Goal: Task Accomplishment & Management: Use online tool/utility

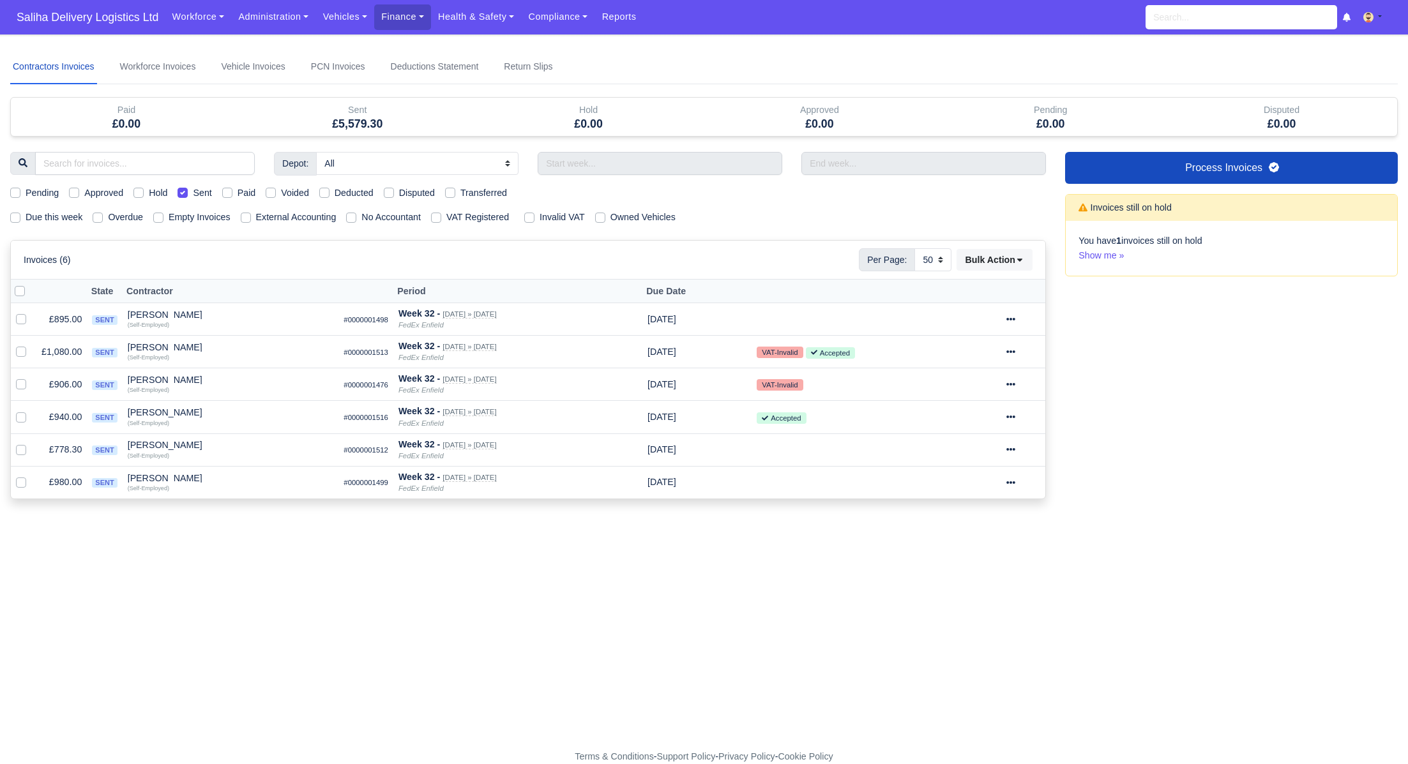
select select "50"
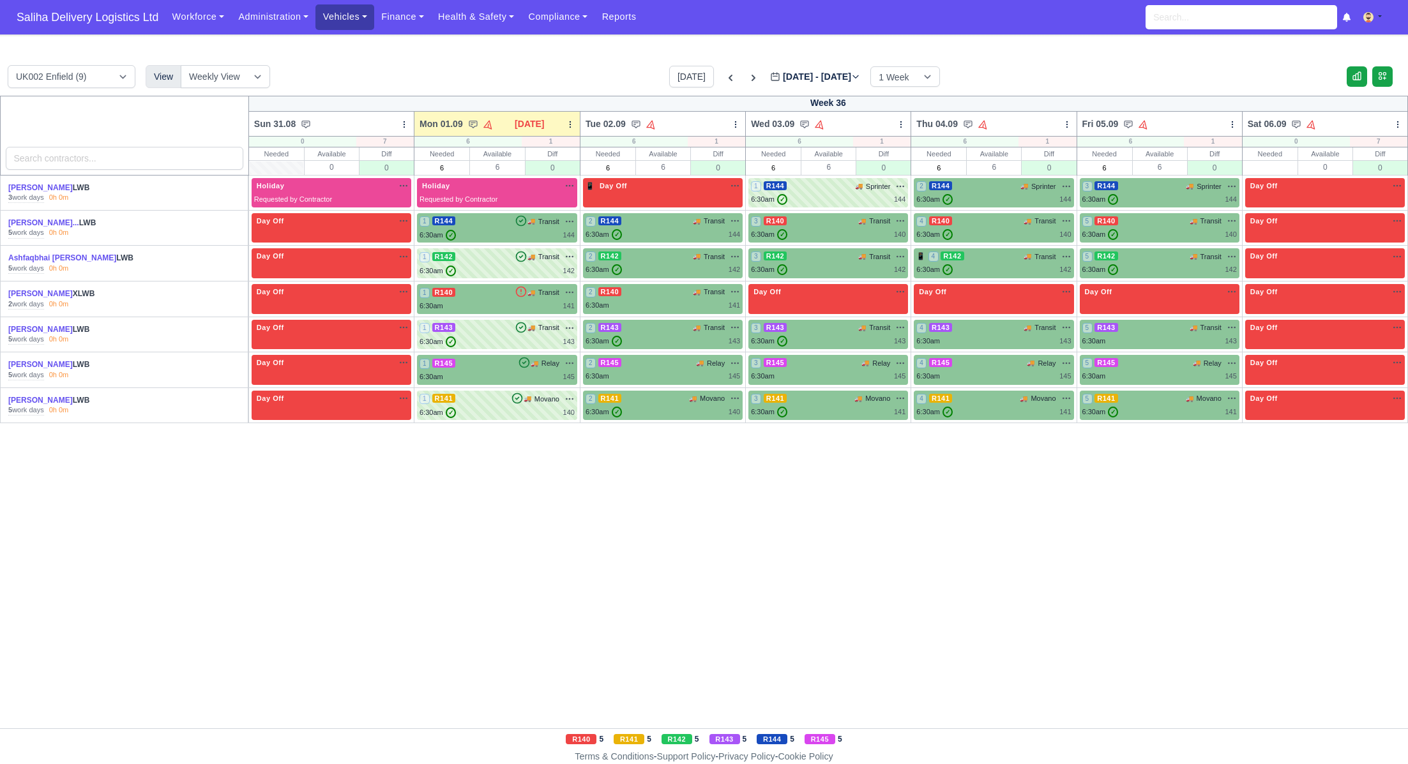
click at [352, 21] on link "Vehicles" at bounding box center [344, 16] width 59 height 25
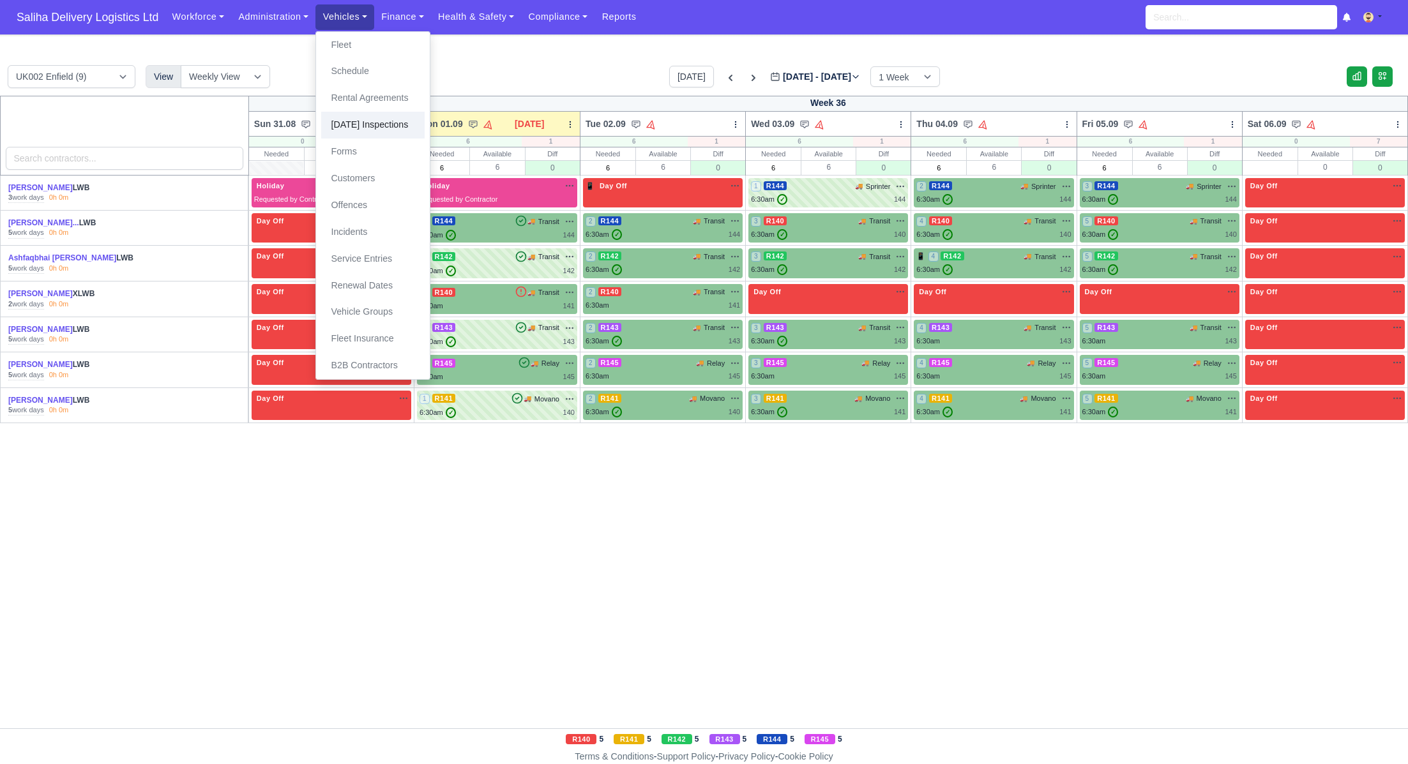
click at [365, 122] on link "[DATE] Inspections" at bounding box center [372, 125] width 103 height 27
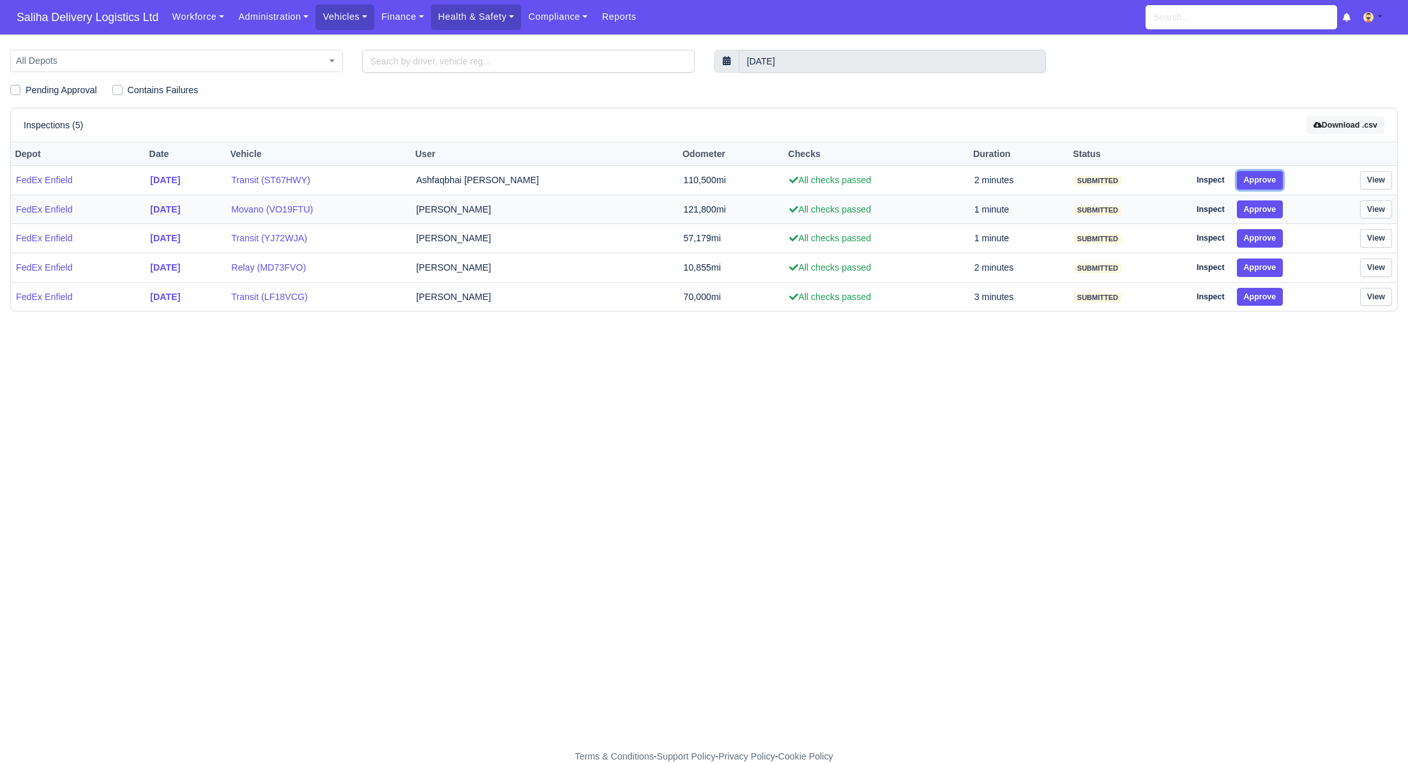
drag, startPoint x: 1251, startPoint y: 179, endPoint x: 1252, endPoint y: 197, distance: 17.9
click at [1251, 180] on button "Approve" at bounding box center [1259, 180] width 47 height 19
click at [1251, 206] on button "Approve" at bounding box center [1259, 209] width 47 height 19
click at [1254, 230] on button "Approve" at bounding box center [1259, 238] width 47 height 19
drag, startPoint x: 1263, startPoint y: 255, endPoint x: 1266, endPoint y: 269, distance: 14.4
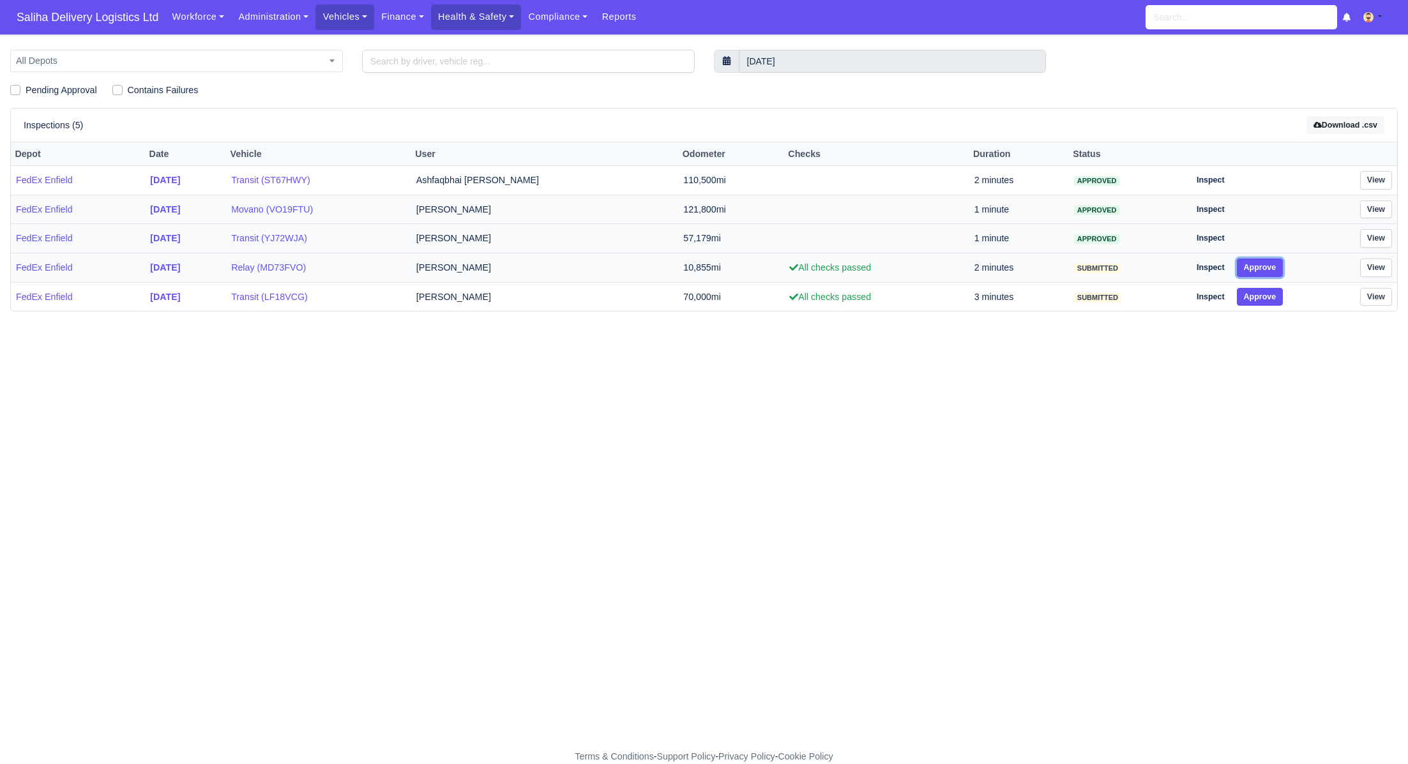
click at [1263, 259] on button "Approve" at bounding box center [1259, 268] width 47 height 19
click at [1266, 293] on button "Approve" at bounding box center [1259, 297] width 47 height 19
